Goal: Transaction & Acquisition: Purchase product/service

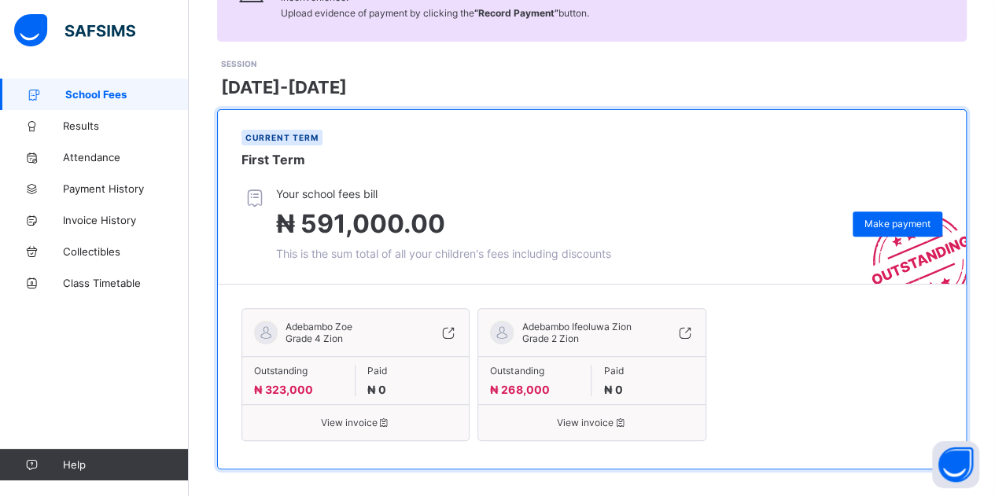
scroll to position [186, 0]
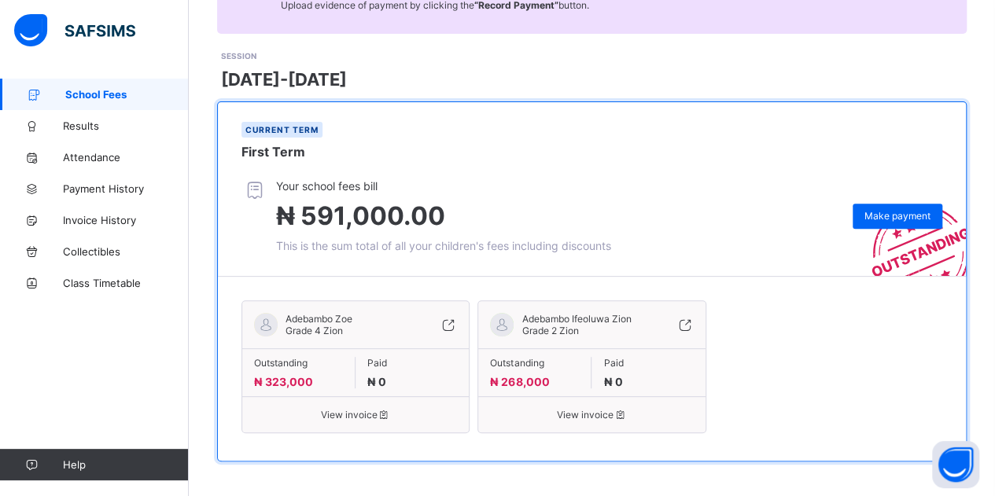
click at [313, 409] on span "View invoice" at bounding box center [355, 415] width 203 height 12
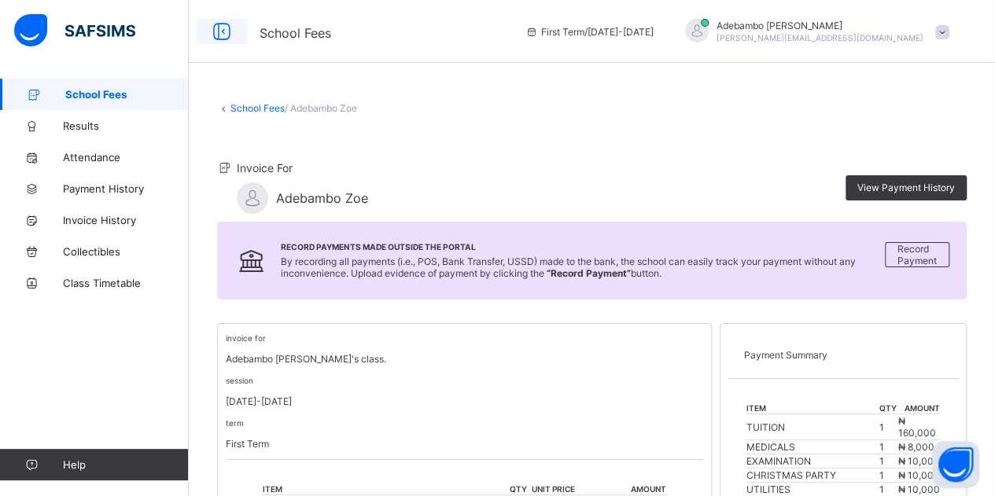
click at [223, 34] on icon at bounding box center [221, 31] width 27 height 23
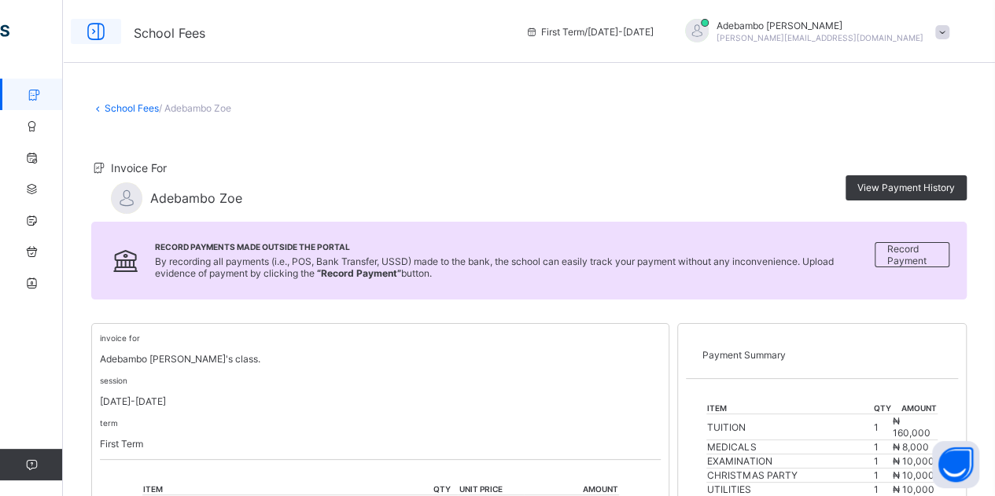
click at [102, 29] on icon at bounding box center [96, 31] width 27 height 23
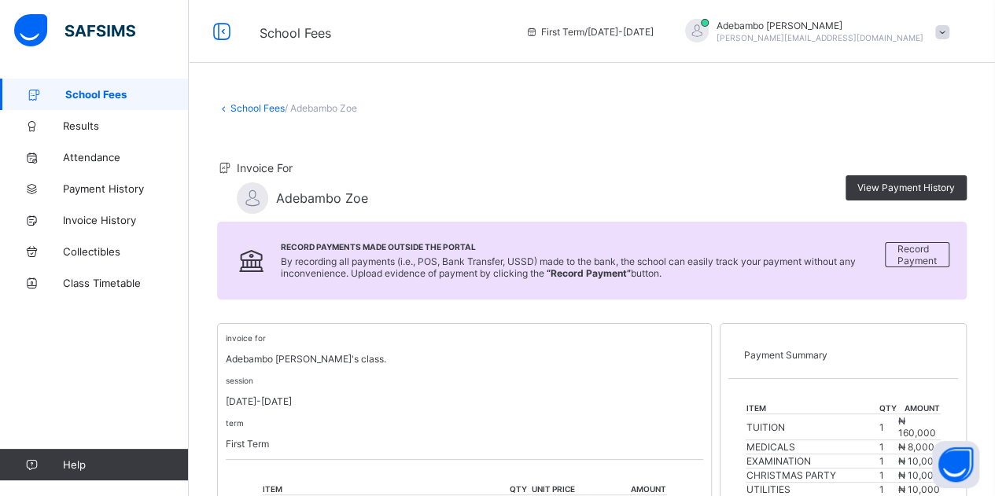
click at [87, 93] on span "School Fees" at bounding box center [126, 94] width 123 height 13
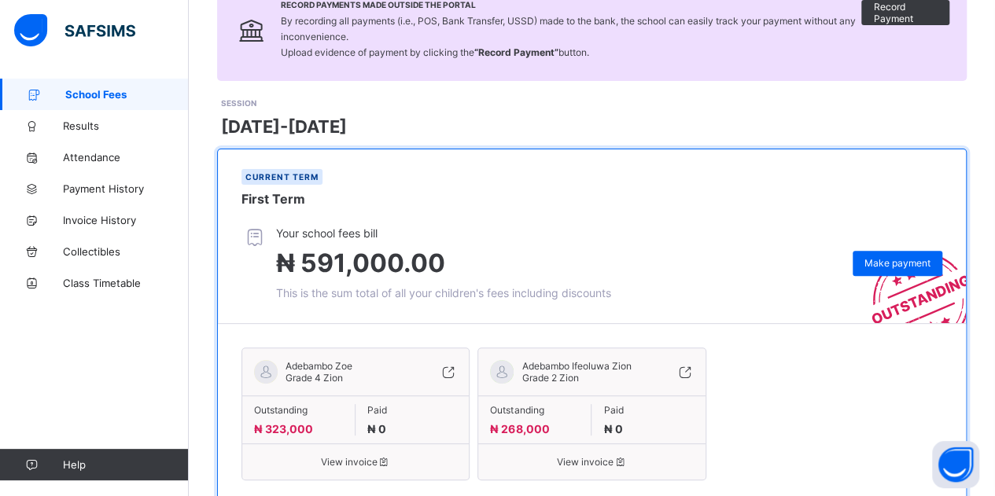
scroll to position [186, 0]
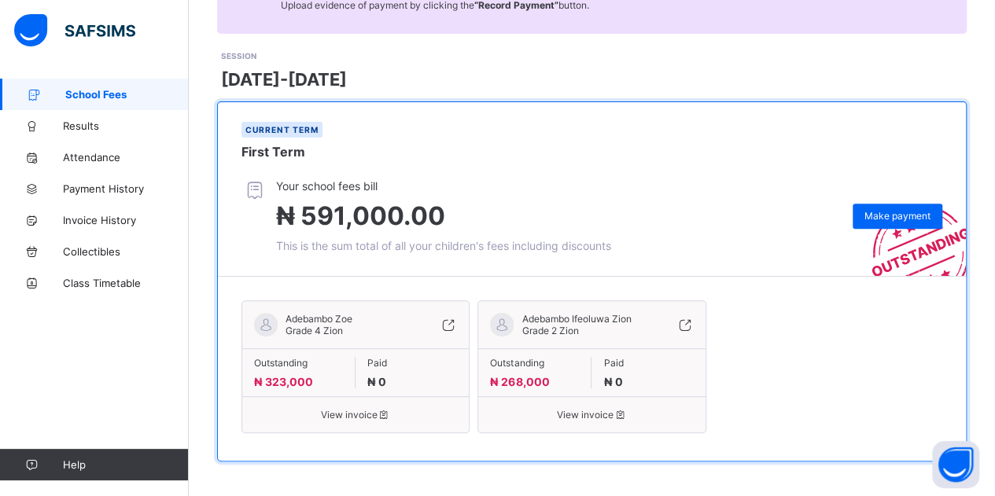
click at [584, 413] on span "View invoice" at bounding box center [591, 415] width 203 height 12
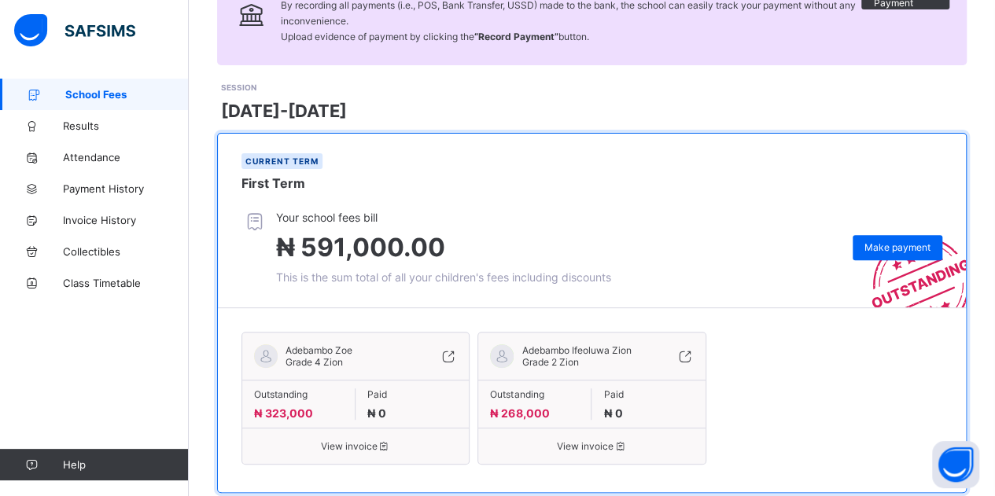
scroll to position [186, 0]
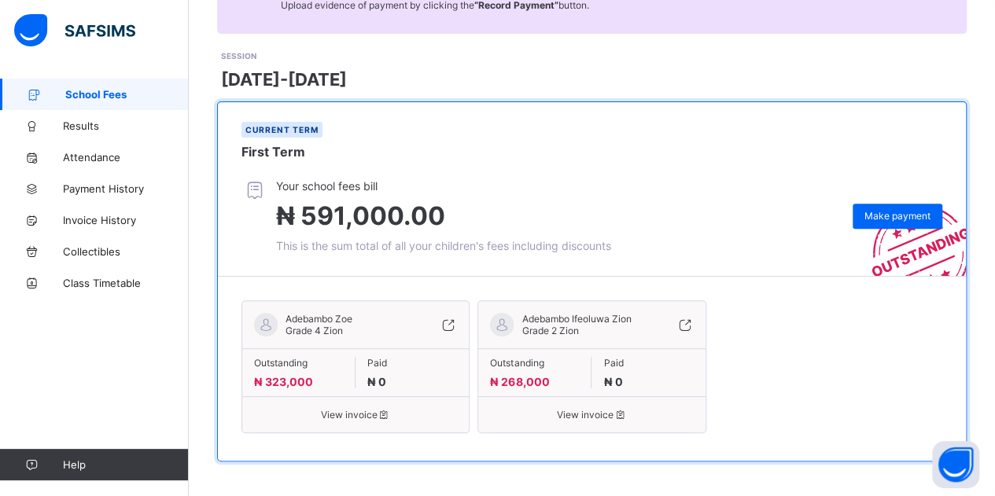
click at [693, 323] on icon at bounding box center [684, 325] width 17 height 16
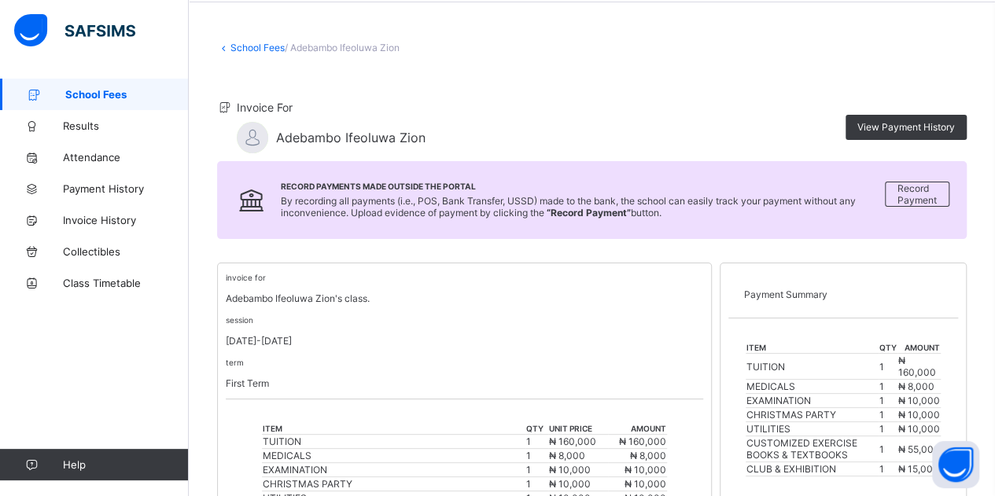
scroll to position [60, 0]
click at [937, 197] on span "Record Payment" at bounding box center [916, 195] width 39 height 24
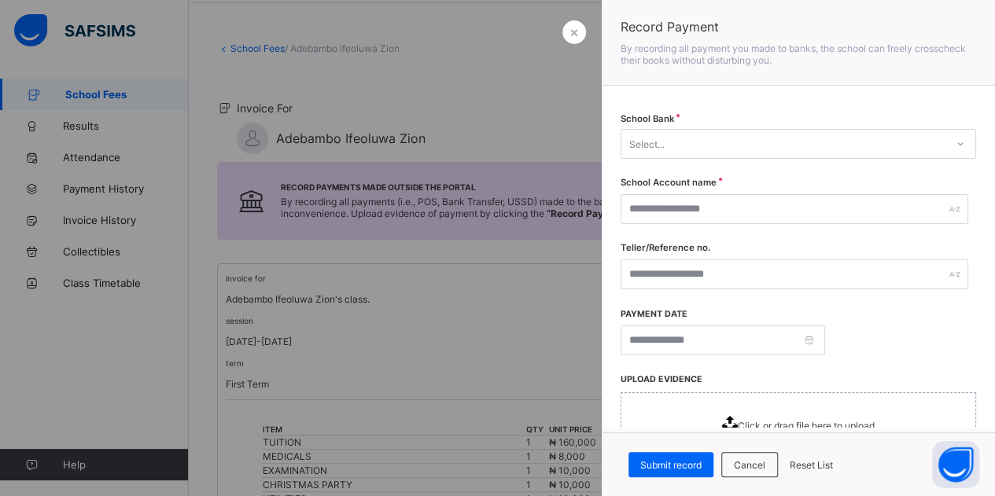
click at [461, 273] on div at bounding box center [497, 248] width 995 height 496
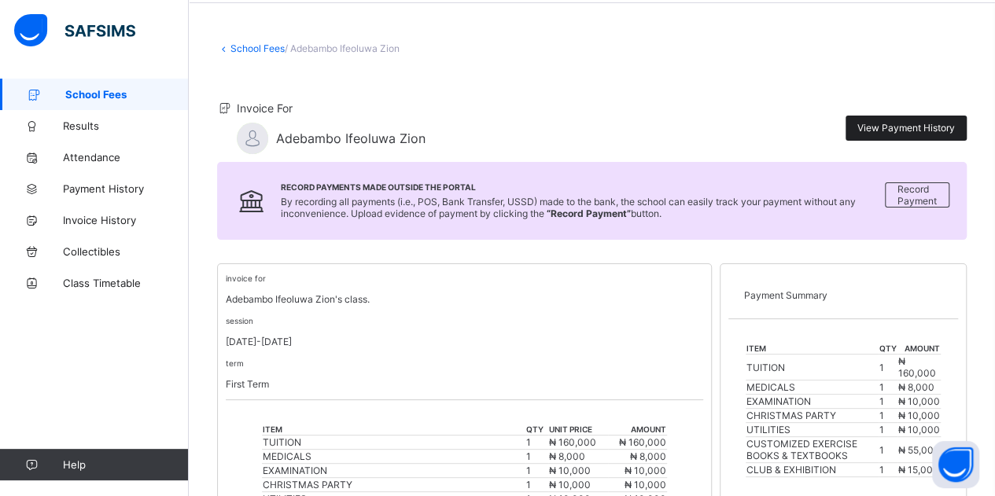
click at [883, 125] on span "View Payment History" at bounding box center [906, 128] width 98 height 12
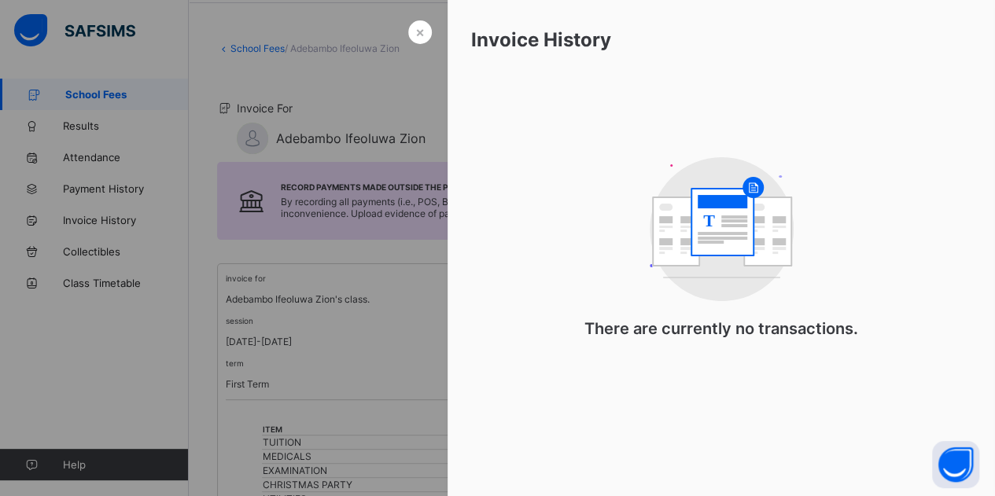
click at [423, 133] on div at bounding box center [497, 248] width 995 height 496
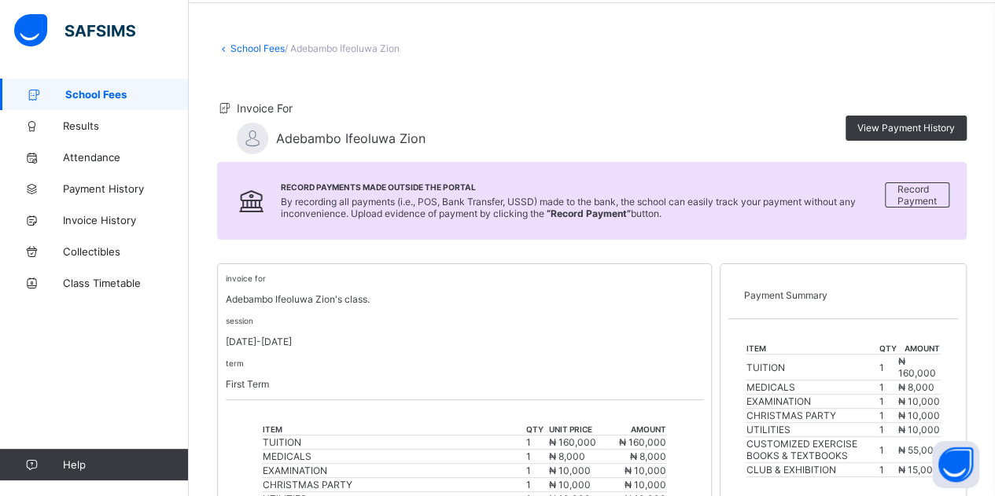
scroll to position [85, 0]
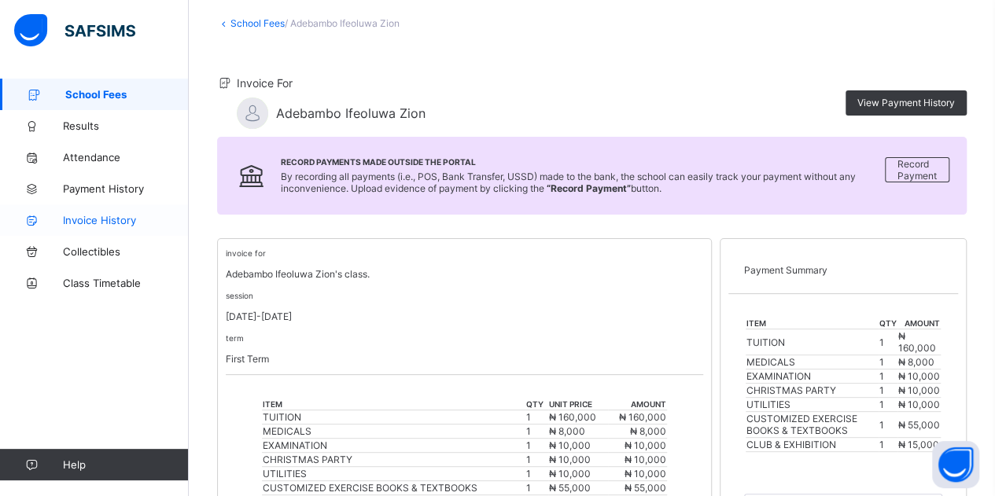
click at [118, 218] on span "Invoice History" at bounding box center [126, 220] width 126 height 13
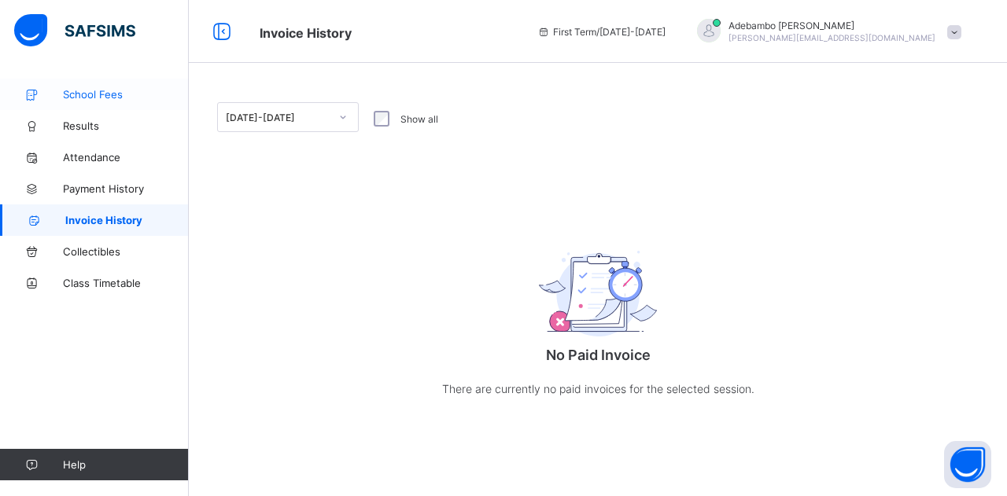
click at [116, 99] on span "School Fees" at bounding box center [126, 94] width 126 height 13
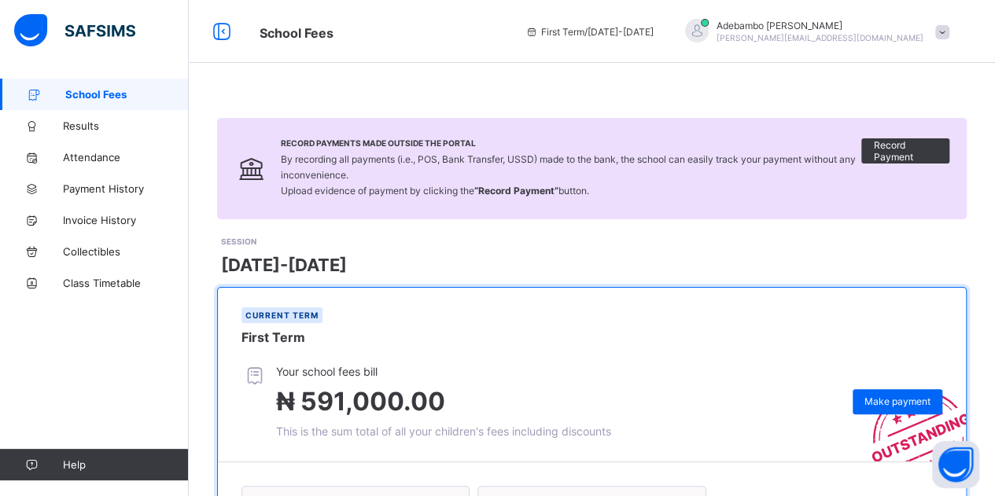
click at [949, 31] on span at bounding box center [942, 32] width 14 height 14
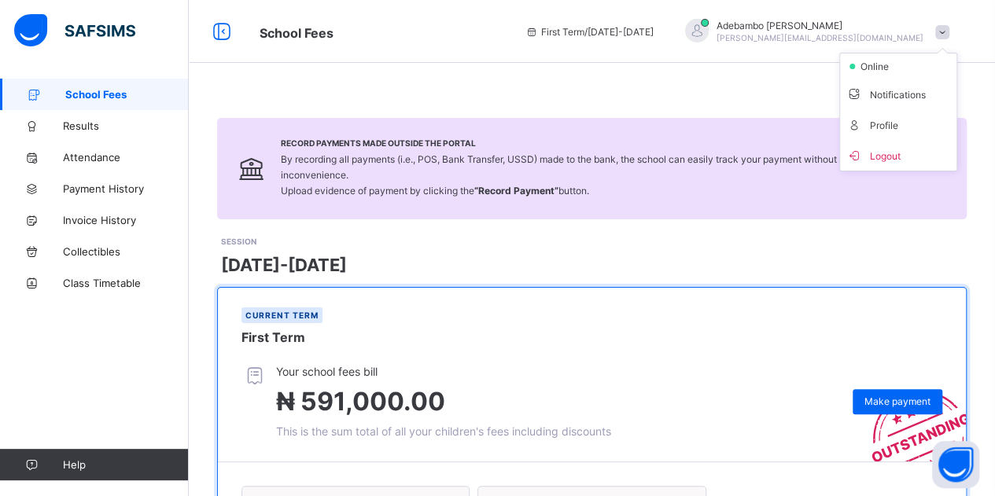
click at [949, 31] on span at bounding box center [942, 32] width 14 height 14
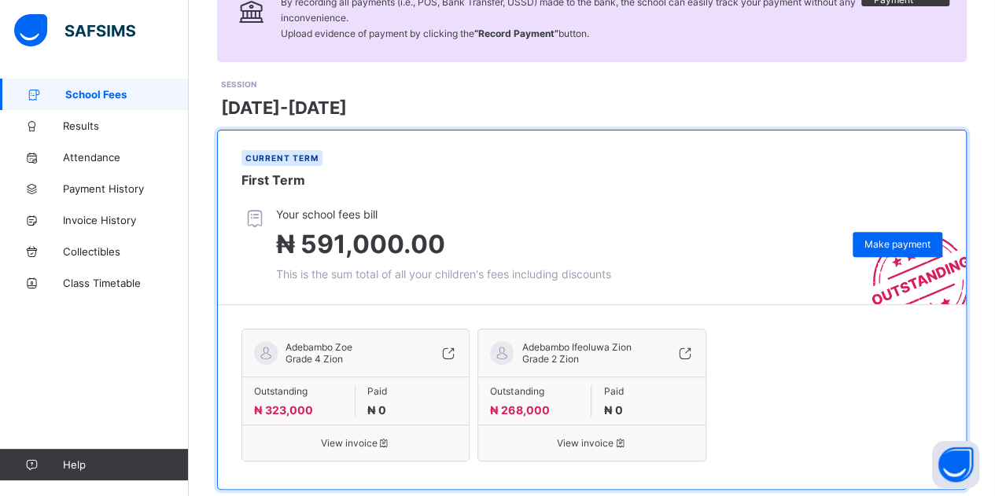
scroll to position [186, 0]
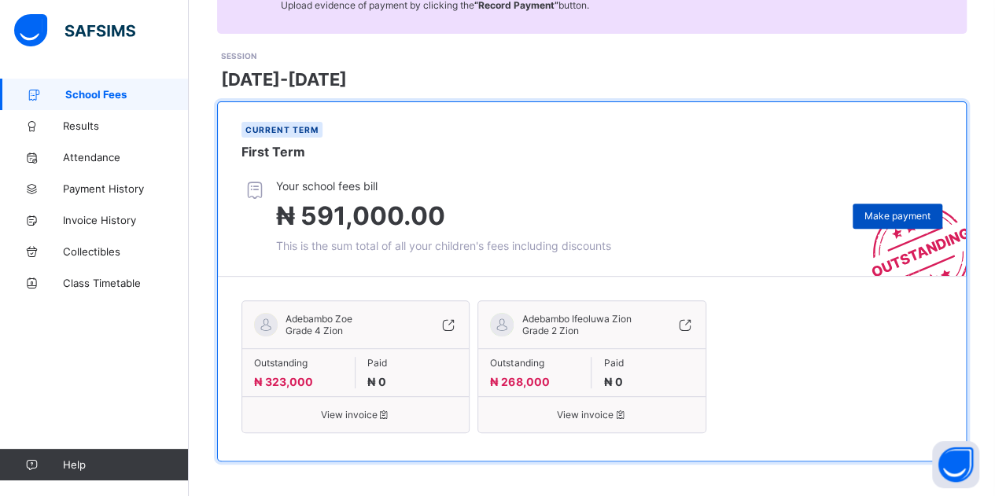
click at [878, 212] on span "Make payment" at bounding box center [897, 216] width 66 height 12
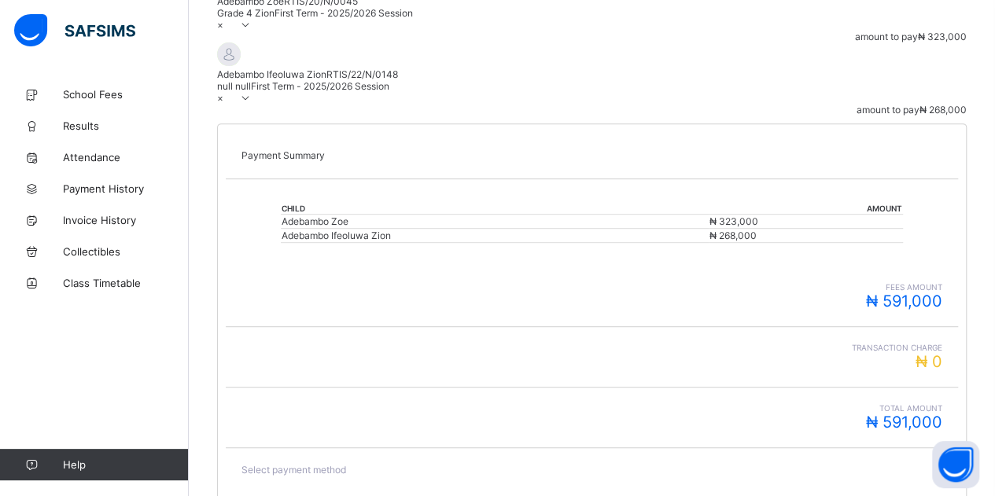
scroll to position [318, 0]
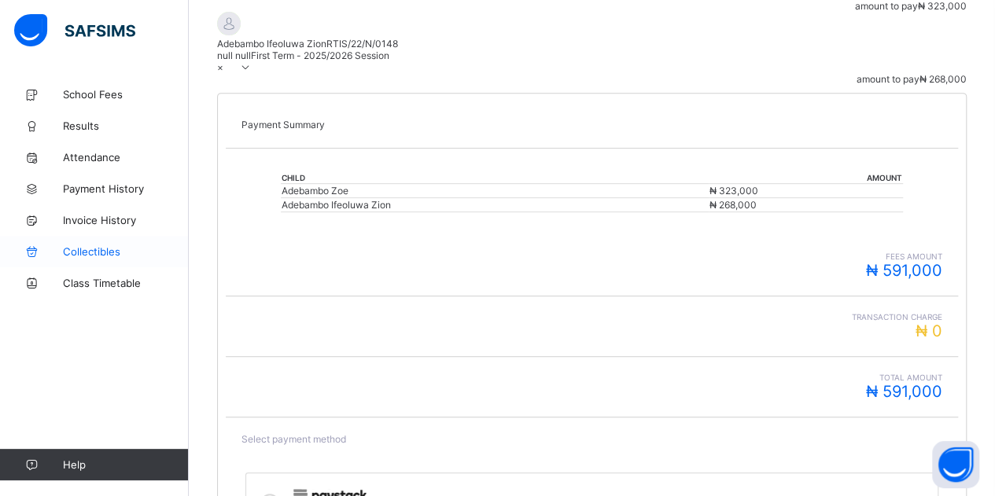
click at [109, 248] on span "Collectibles" at bounding box center [126, 251] width 126 height 13
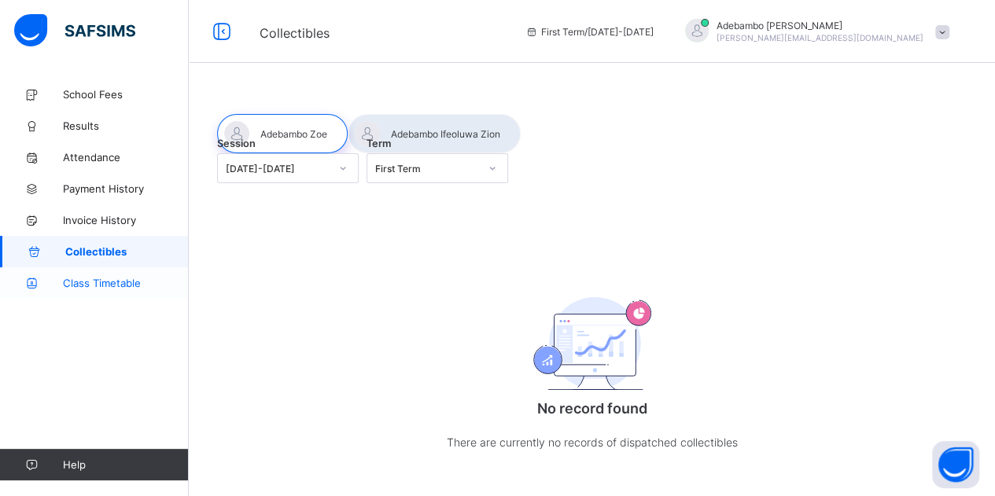
click at [107, 286] on span "Class Timetable" at bounding box center [126, 283] width 126 height 13
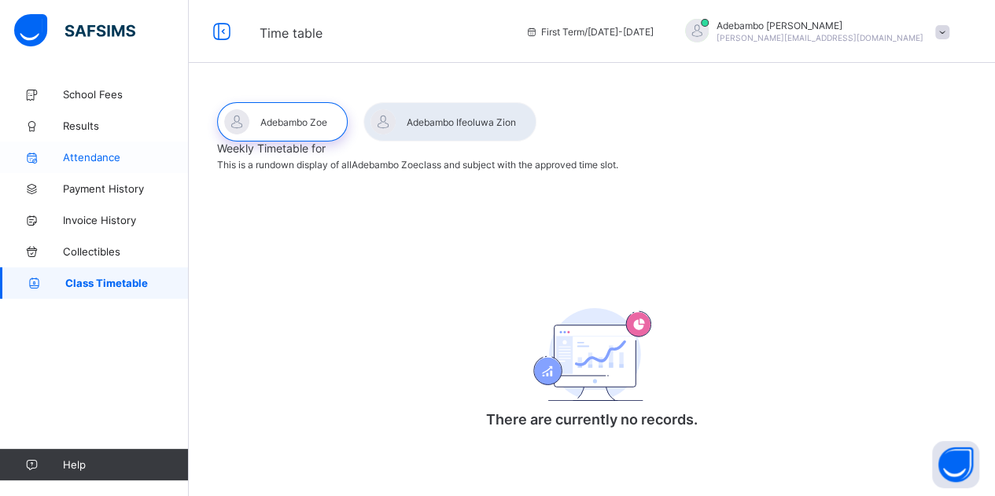
click at [121, 159] on span "Attendance" at bounding box center [126, 157] width 126 height 13
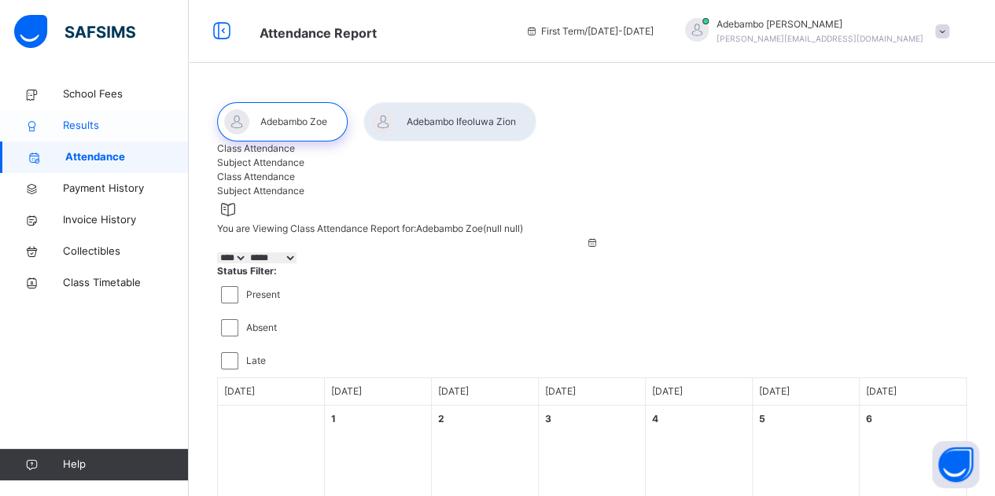
click at [111, 131] on span "Results" at bounding box center [126, 126] width 126 height 16
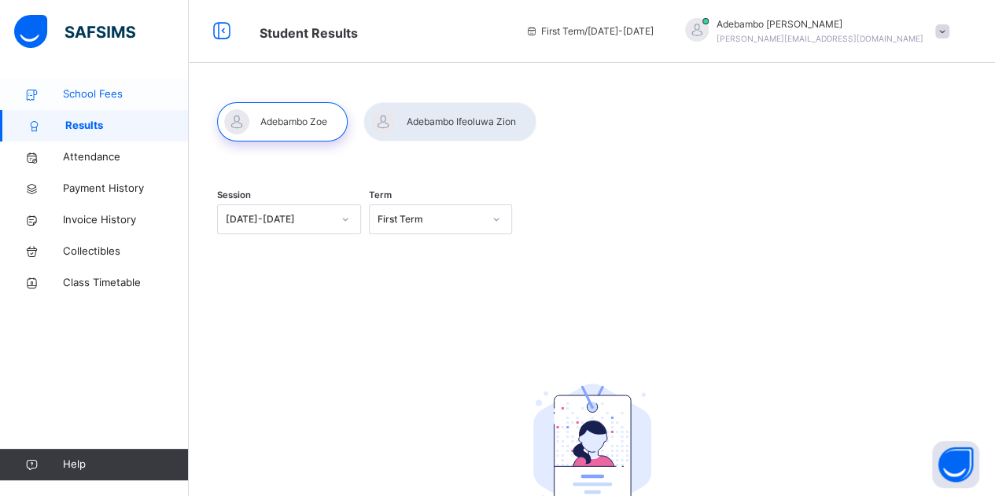
click at [120, 108] on link "School Fees" at bounding box center [94, 94] width 189 height 31
click at [126, 92] on span "School Fees" at bounding box center [126, 95] width 126 height 16
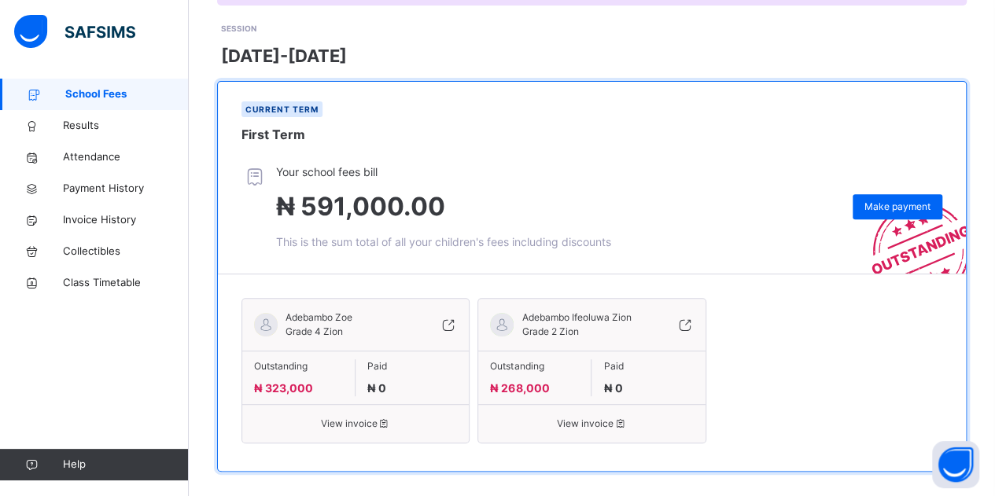
scroll to position [230, 0]
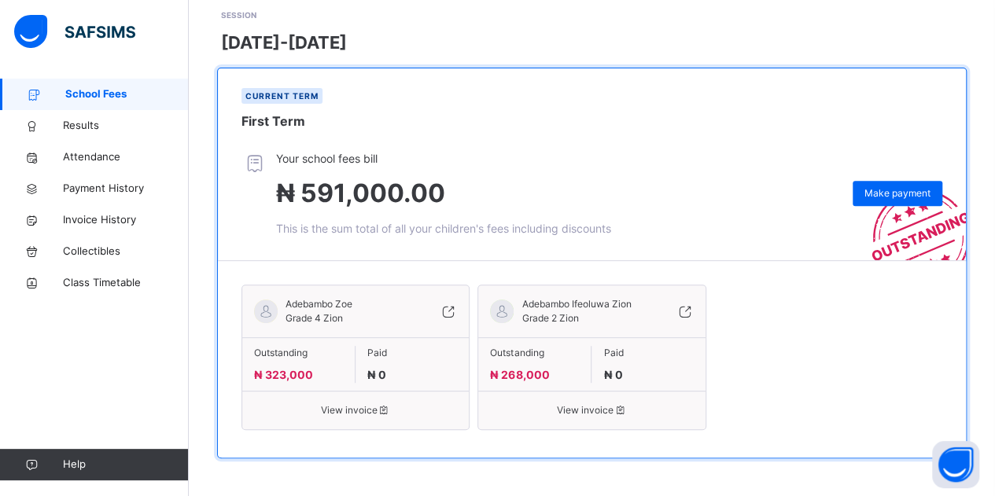
click at [343, 424] on div "Adebambo Zoe Grade 4 Zion Outstanding ₦ 323,000 Paid ₦ 0 View invoice" at bounding box center [355, 358] width 228 height 146
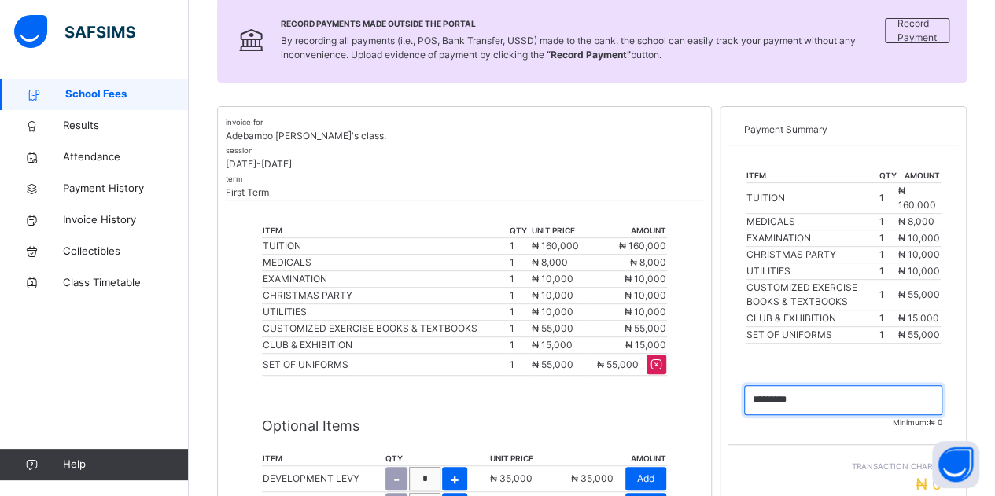
click at [808, 405] on input "currency" at bounding box center [843, 400] width 198 height 30
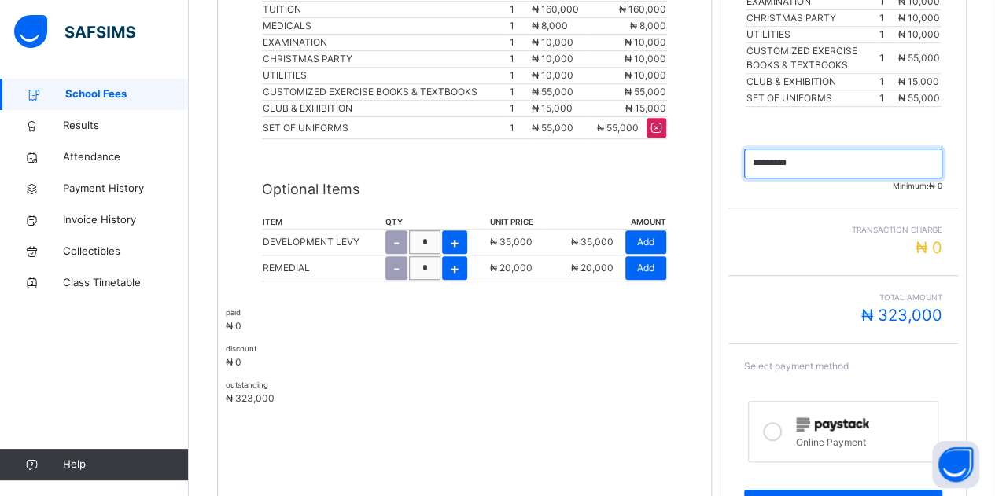
scroll to position [480, 0]
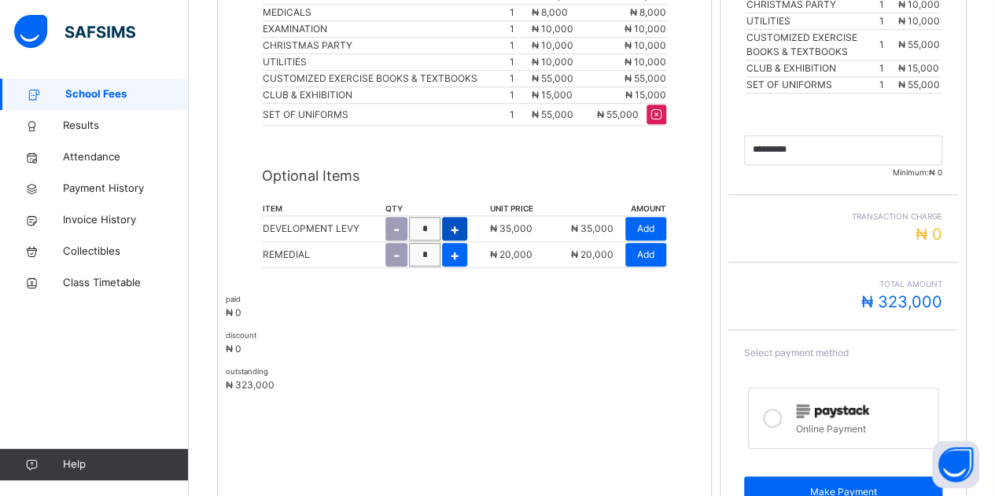
click at [454, 227] on span "+" at bounding box center [454, 229] width 9 height 21
click at [395, 234] on span "-" at bounding box center [396, 229] width 6 height 21
type input "*"
click at [395, 234] on span "-" at bounding box center [396, 229] width 6 height 21
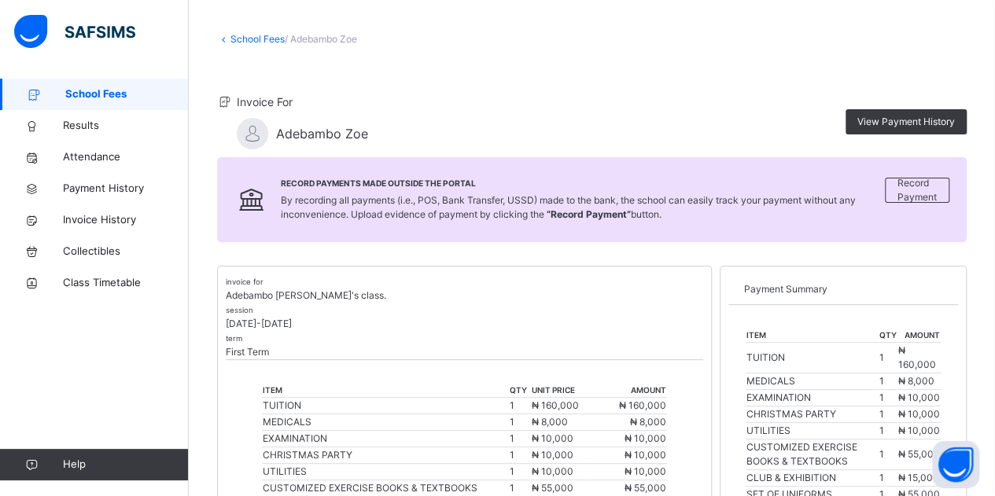
scroll to position [87, 0]
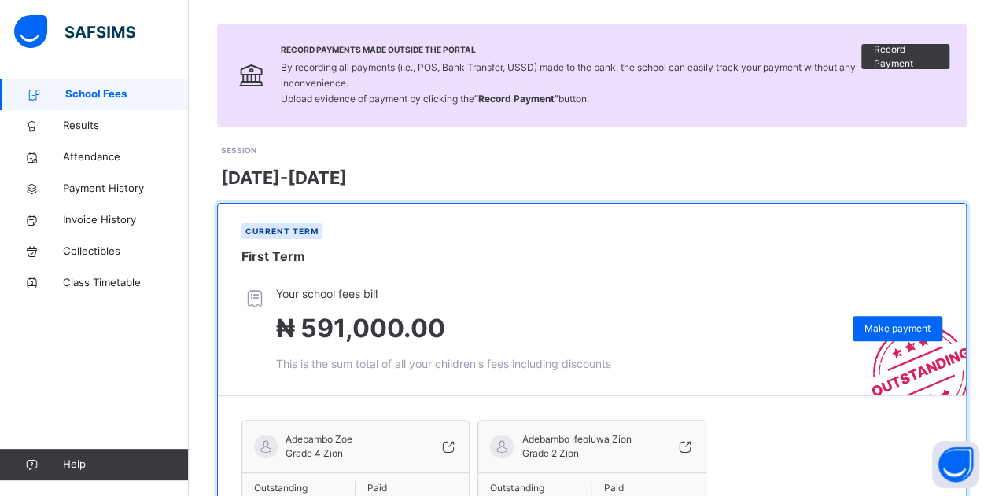
scroll to position [118, 0]
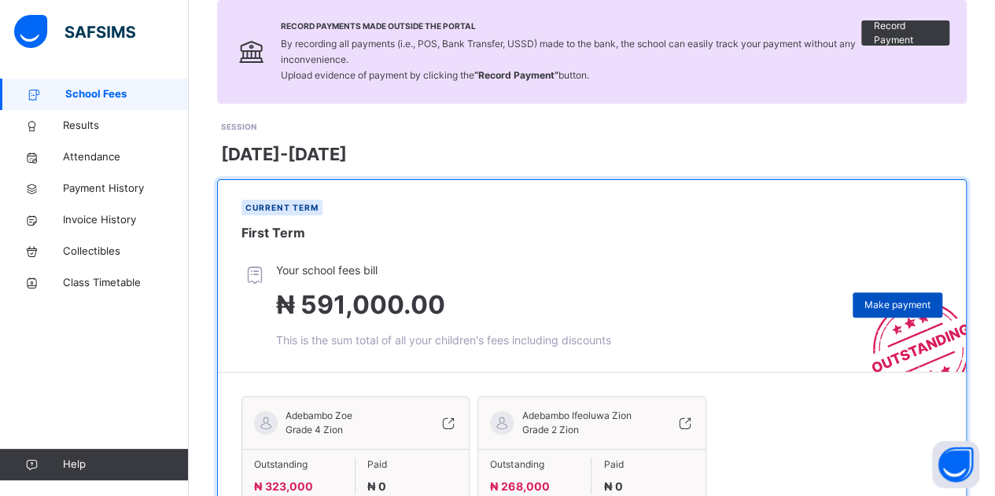
click at [916, 304] on span "Make payment" at bounding box center [897, 305] width 66 height 14
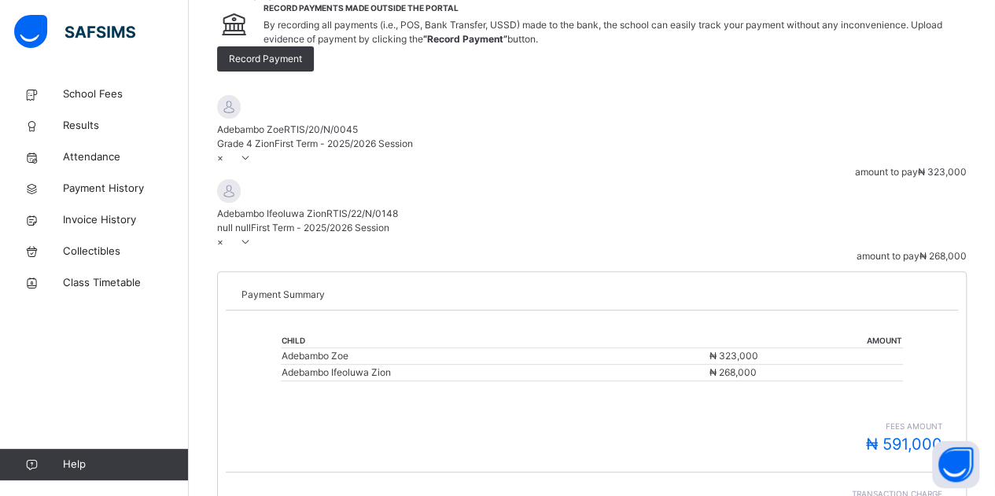
scroll to position [248, 0]
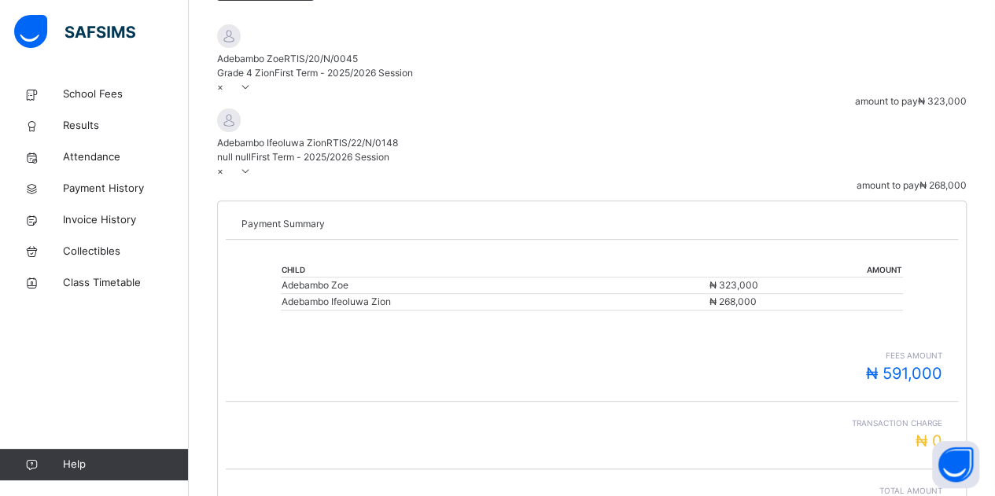
click at [252, 177] on icon at bounding box center [245, 171] width 13 height 12
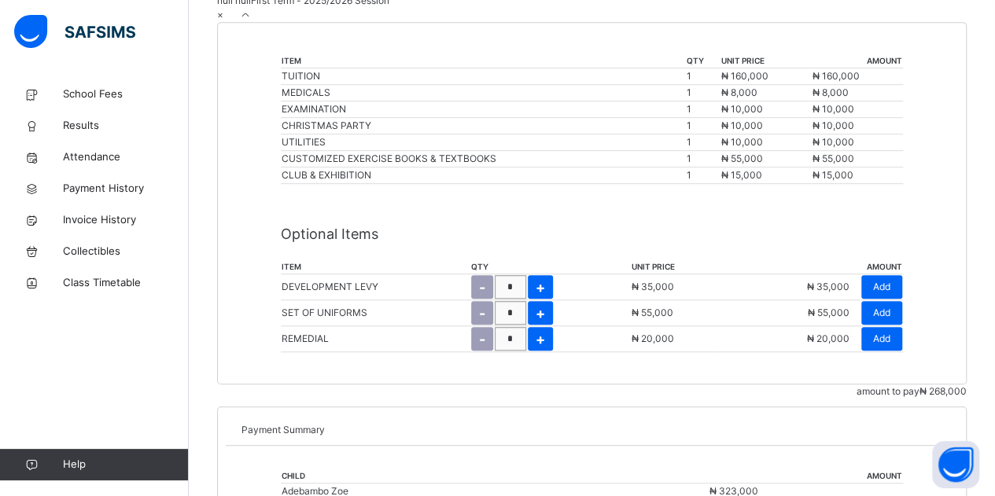
scroll to position [434, 0]
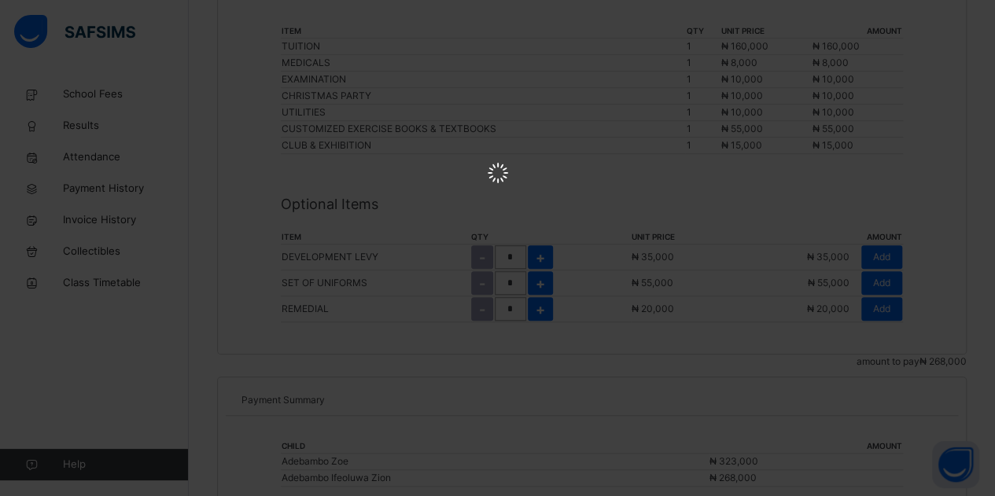
scroll to position [0, 0]
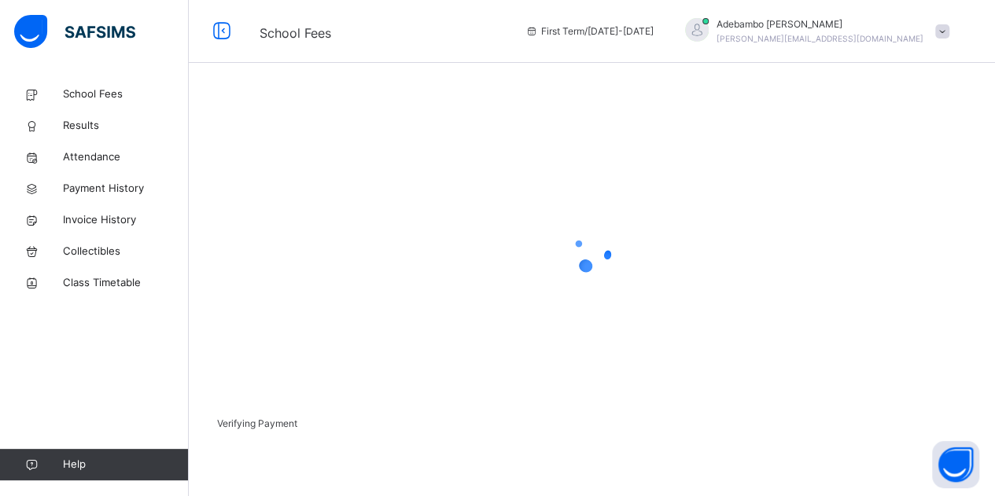
scroll to position [101, 0]
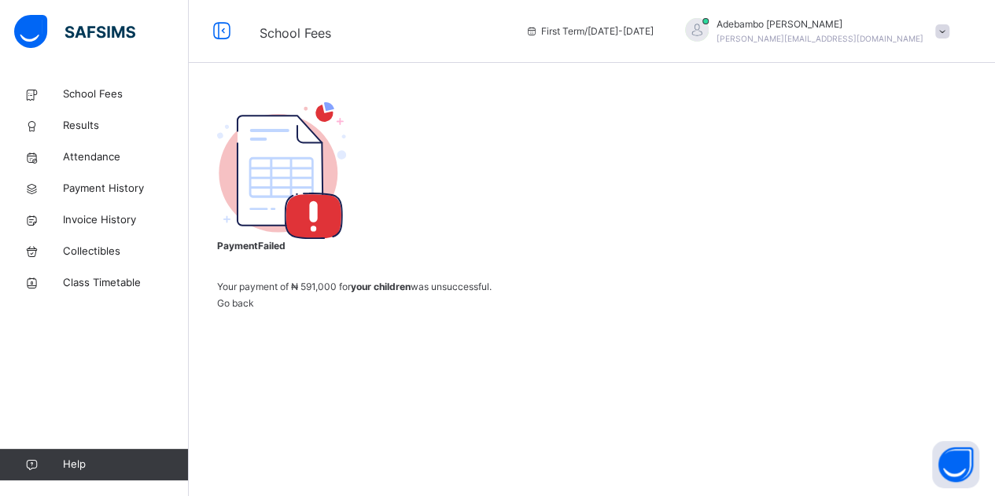
scroll to position [90, 0]
click at [254, 309] on span "Go back" at bounding box center [235, 303] width 37 height 12
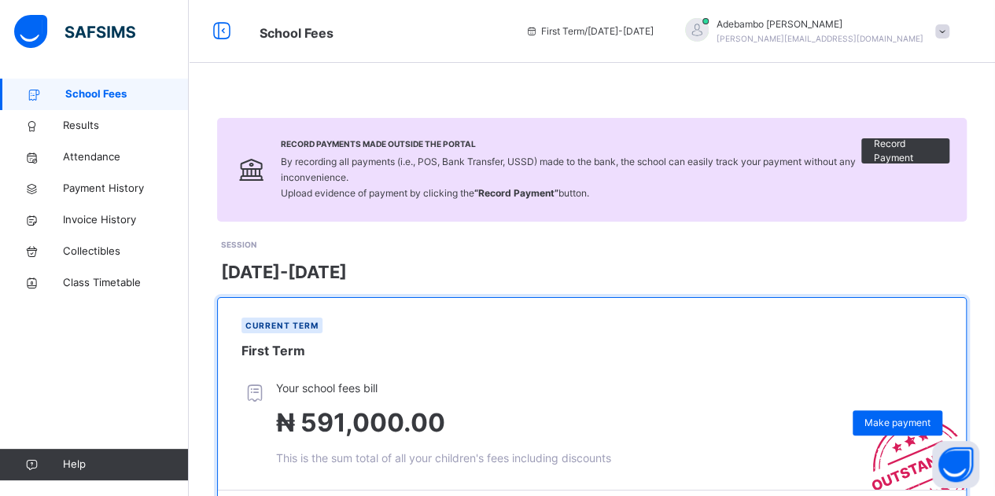
scroll to position [230, 0]
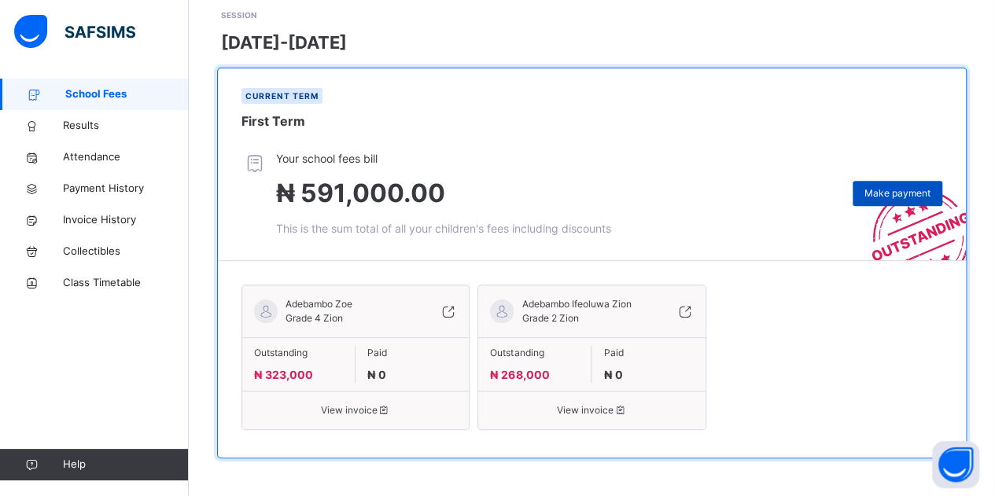
click at [912, 190] on span "Make payment" at bounding box center [897, 193] width 66 height 14
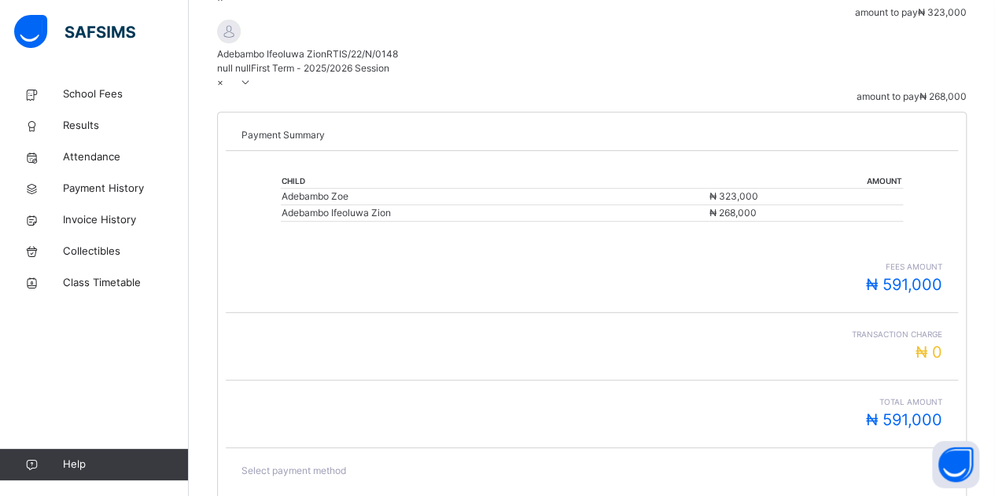
scroll to position [349, 0]
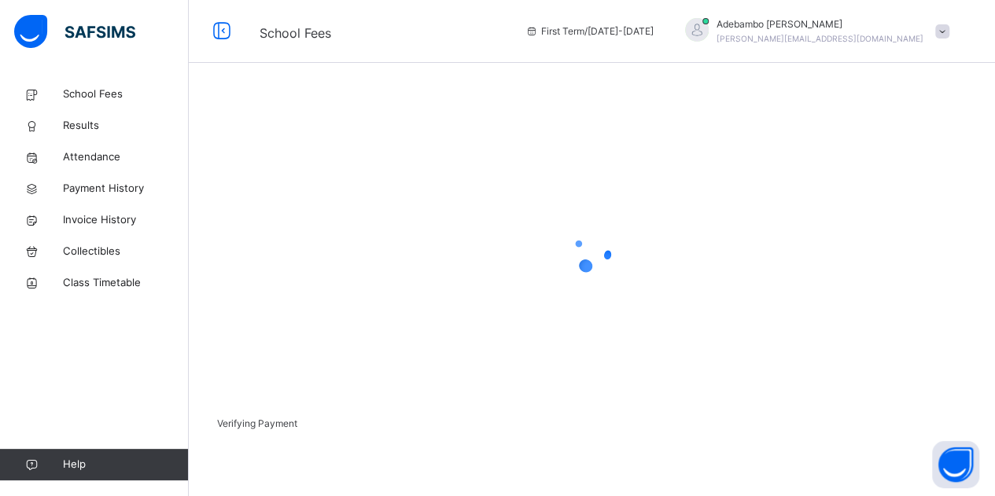
scroll to position [101, 0]
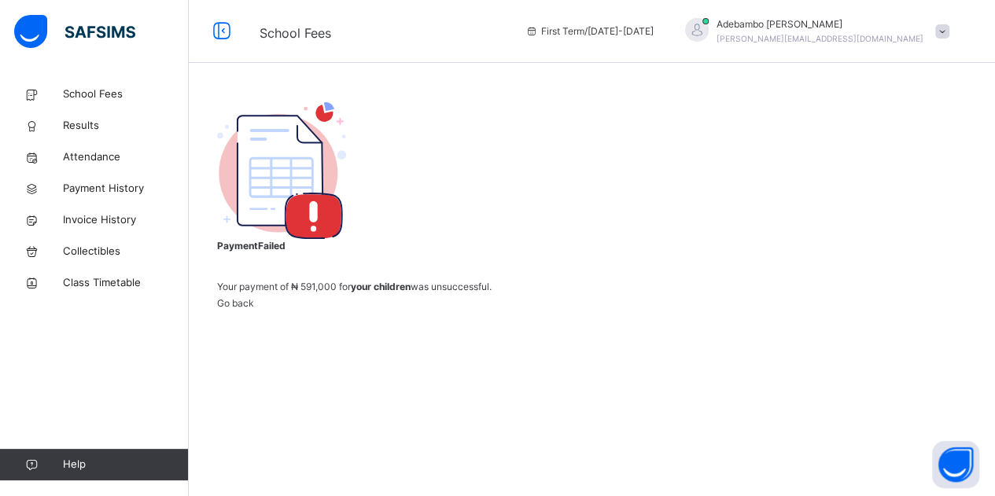
scroll to position [90, 0]
click at [254, 309] on span "Go back" at bounding box center [235, 303] width 37 height 12
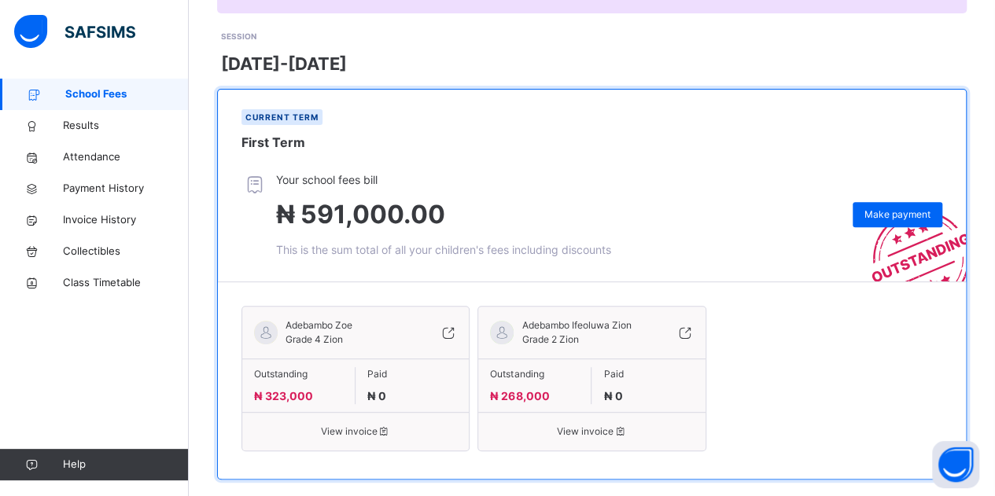
scroll to position [230, 0]
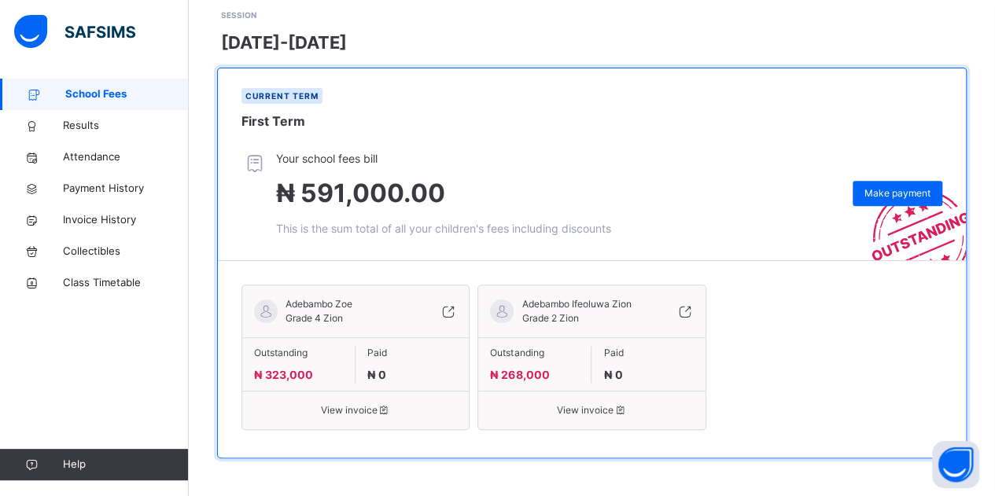
click at [363, 411] on span "View invoice" at bounding box center [355, 411] width 203 height 14
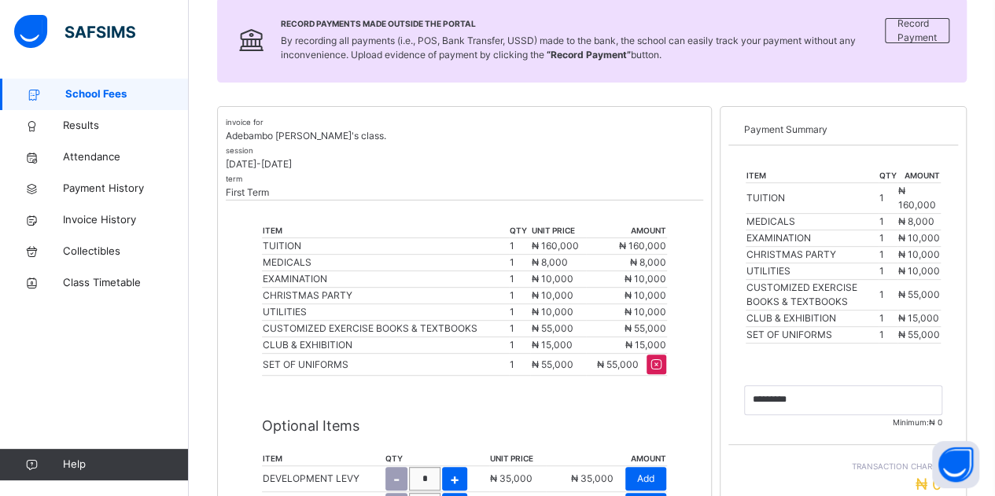
scroll to position [573, 0]
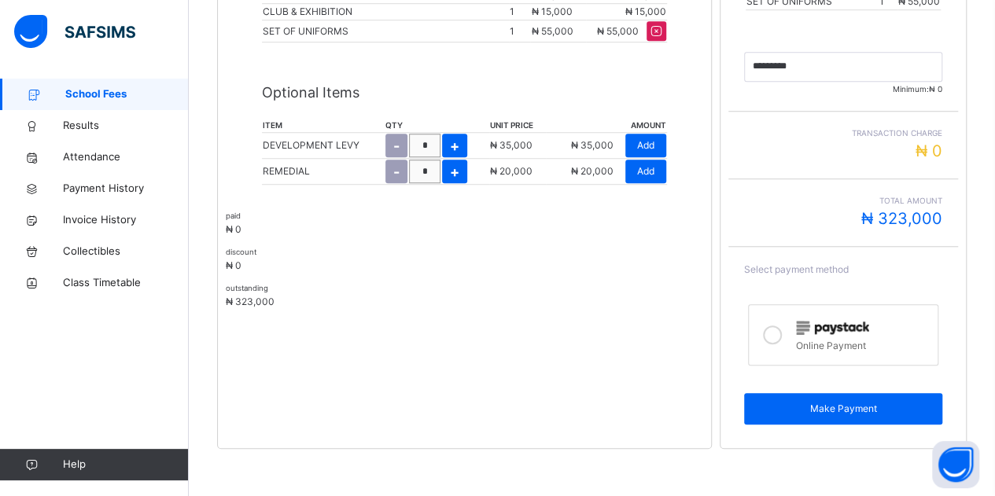
click at [772, 336] on icon at bounding box center [772, 335] width 19 height 19
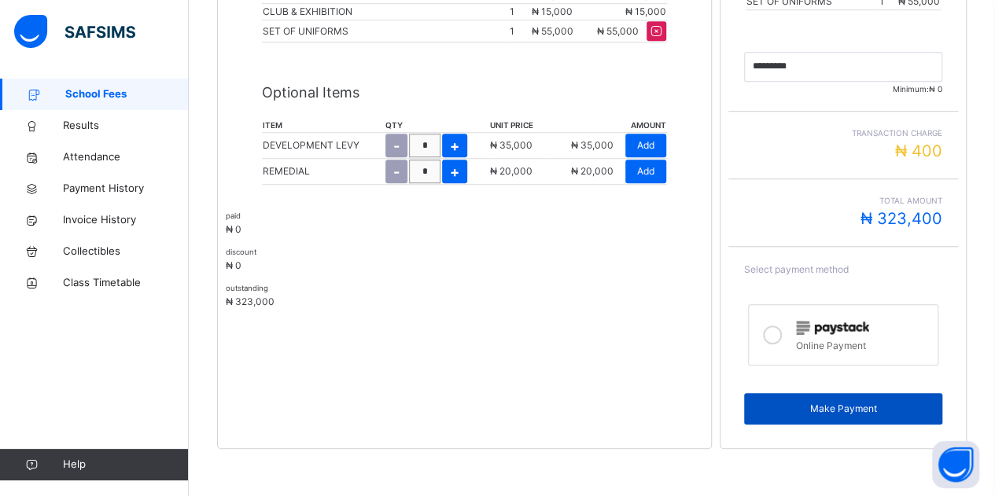
click at [828, 417] on div "Make Payment" at bounding box center [843, 408] width 198 height 31
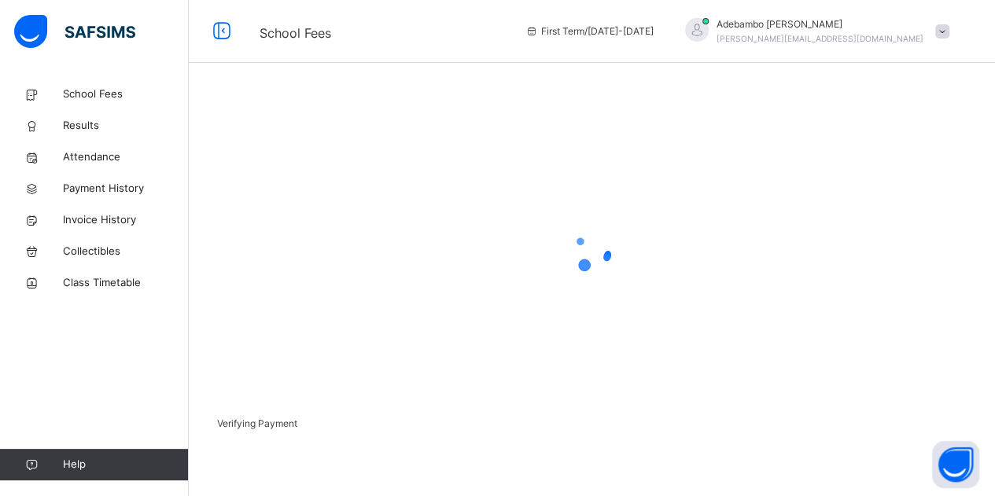
scroll to position [101, 0]
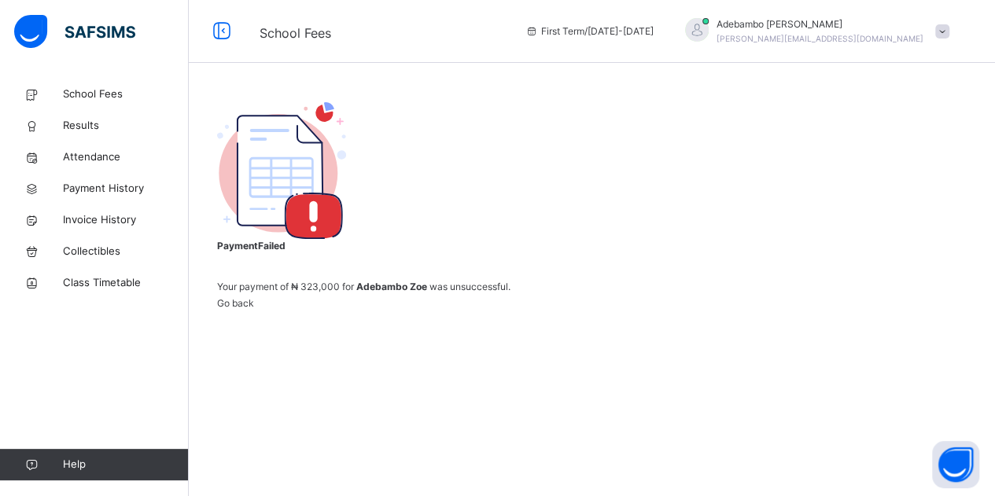
scroll to position [90, 0]
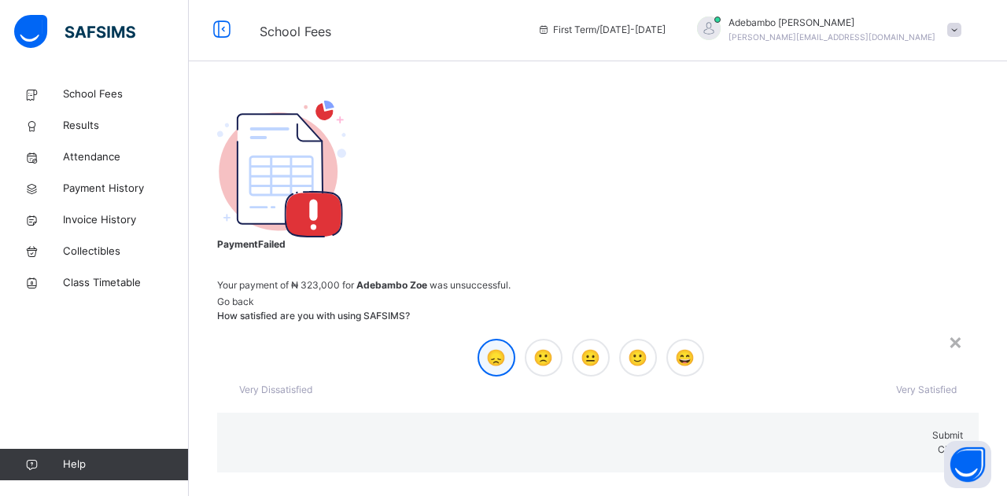
click at [486, 346] on span "😞" at bounding box center [496, 358] width 20 height 24
click at [525, 339] on div "🙁" at bounding box center [544, 358] width 38 height 38
click at [555, 429] on div "Submit" at bounding box center [598, 436] width 730 height 14
